Goal: Information Seeking & Learning: Learn about a topic

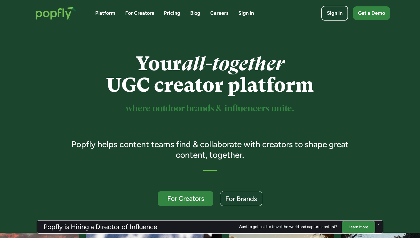
click at [192, 14] on link "Blog" at bounding box center [195, 13] width 10 height 7
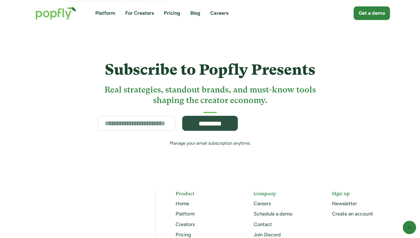
scroll to position [7158, 0]
